Goal: Task Accomplishment & Management: Manage account settings

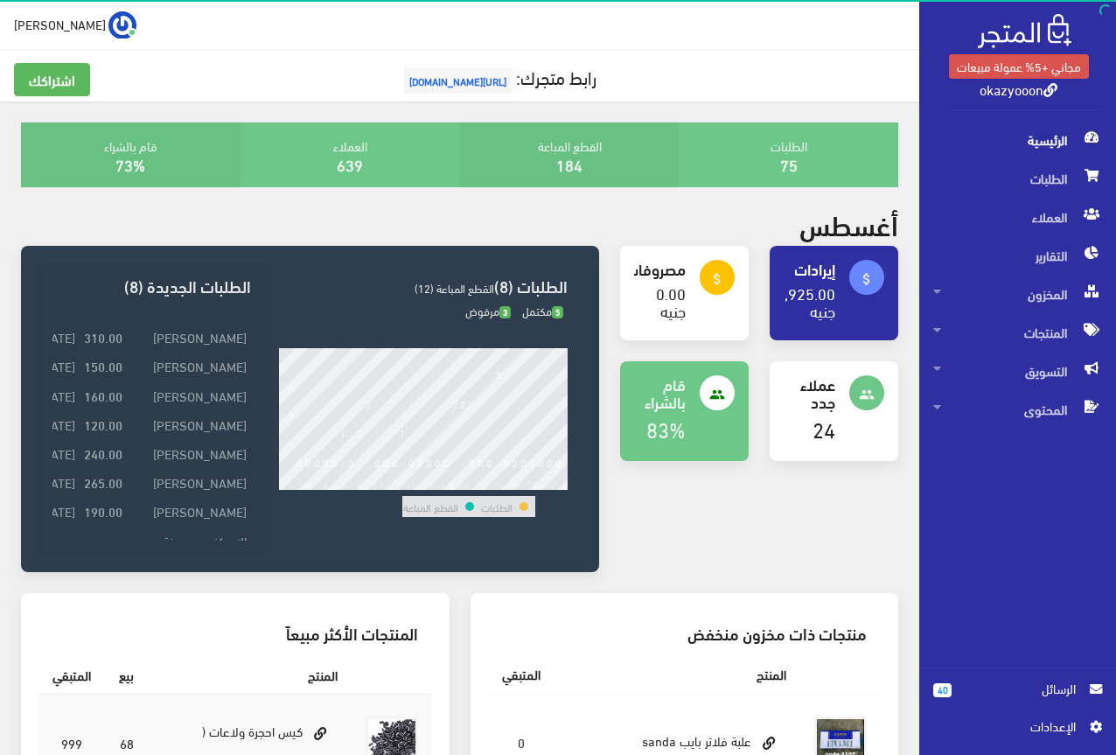
click at [1051, 728] on span "اﻹعدادات" at bounding box center [1011, 725] width 128 height 19
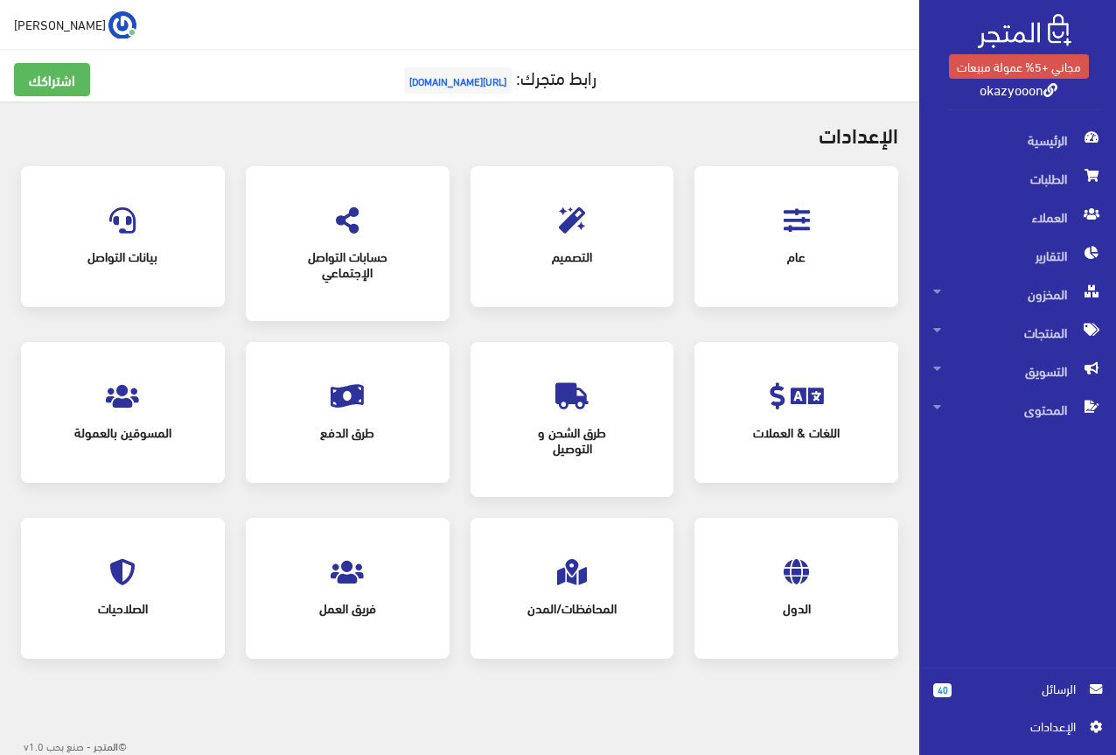
click at [802, 228] on icon at bounding box center [797, 220] width 26 height 26
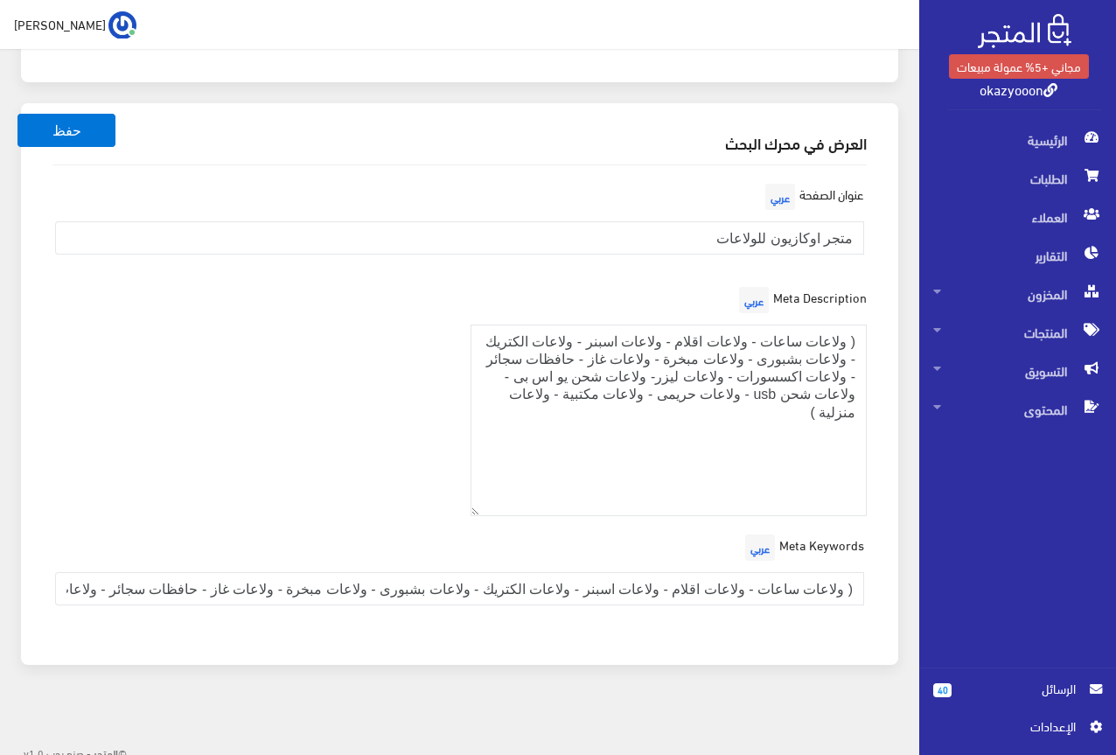
scroll to position [2500, 0]
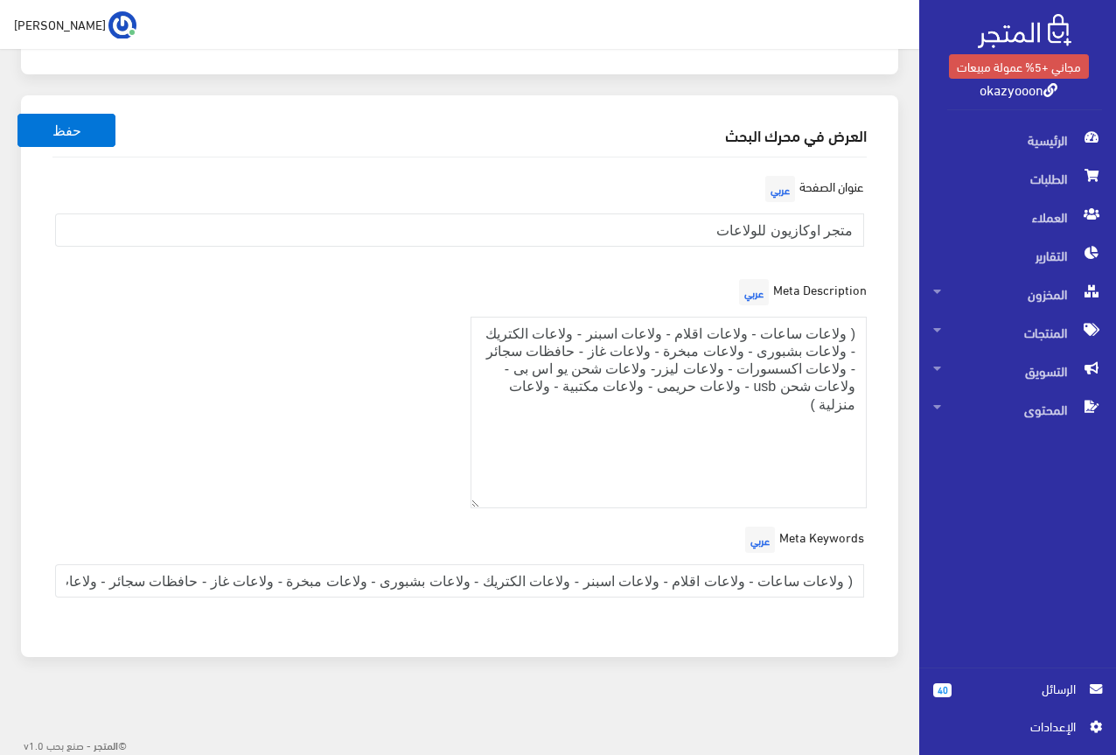
click at [24, 23] on span "[PERSON_NAME]" at bounding box center [60, 24] width 92 height 22
click at [30, 101] on link "تسجيل الخروج" at bounding box center [66, 99] width 138 height 24
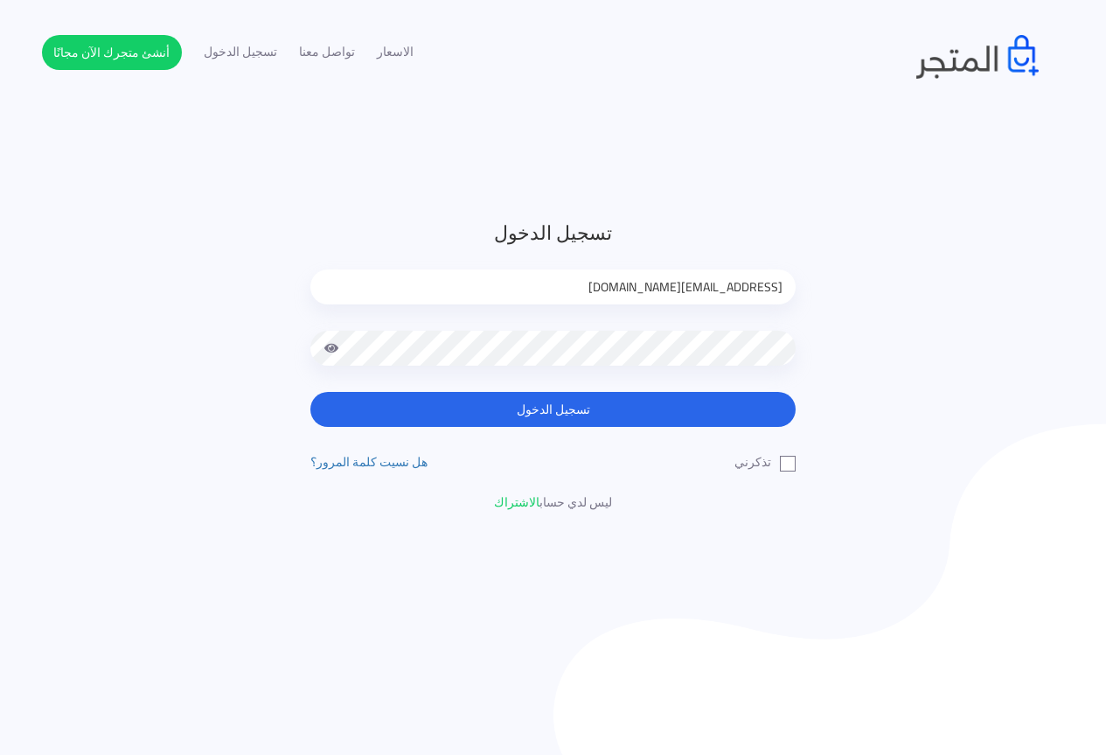
click at [739, 274] on input "jamikapop1000@gmail.com" at bounding box center [552, 286] width 485 height 35
type input "jamika_pop@yahoo.com"
click at [796, 464] on div "تسجيل الدخول jamika_pop@yahoo.com تسجيل الدخول تذكرني" at bounding box center [553, 365] width 512 height 293
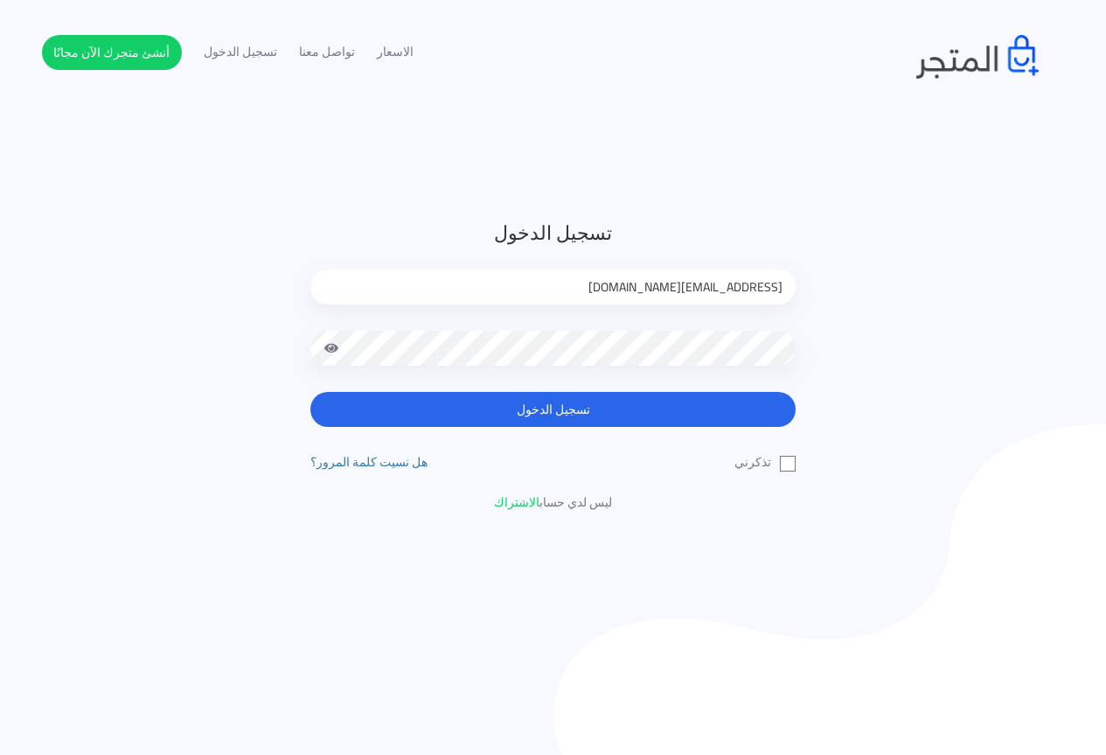
click at [792, 464] on label "تذكرني" at bounding box center [765, 462] width 61 height 18
click at [792, 464] on input "تذكرني" at bounding box center [790, 458] width 11 height 11
checkbox input "true"
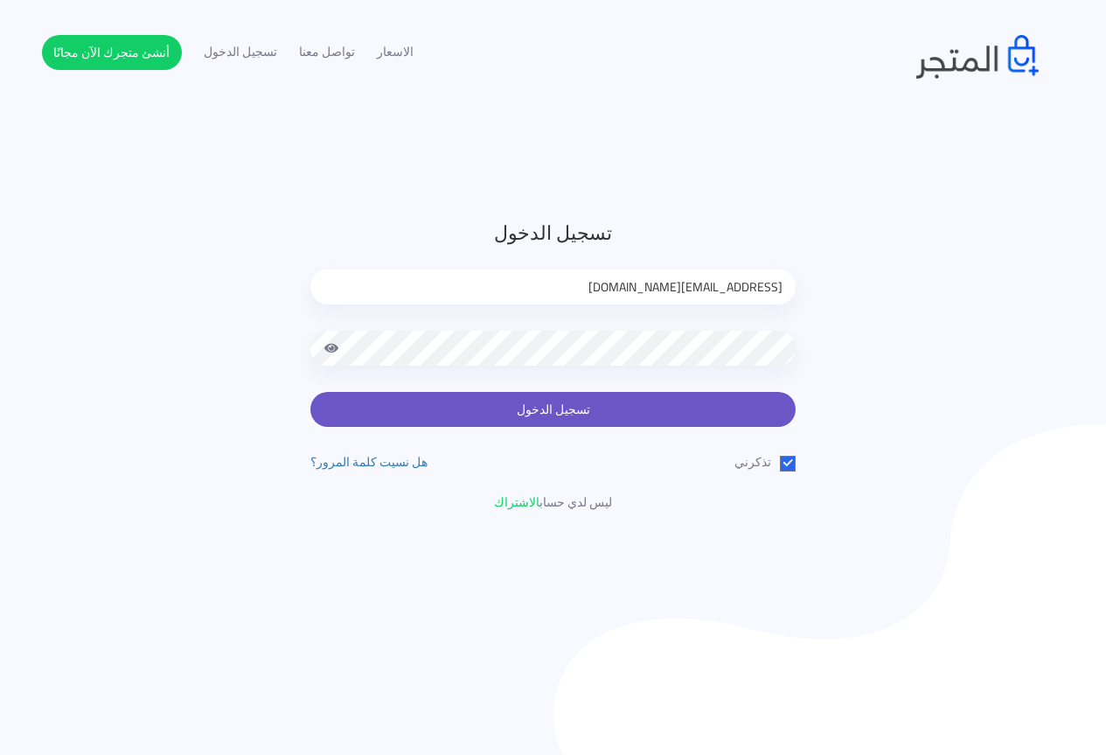
click at [764, 415] on button "تسجيل الدخول" at bounding box center [552, 409] width 485 height 35
